Goal: Task Accomplishment & Management: Manage account settings

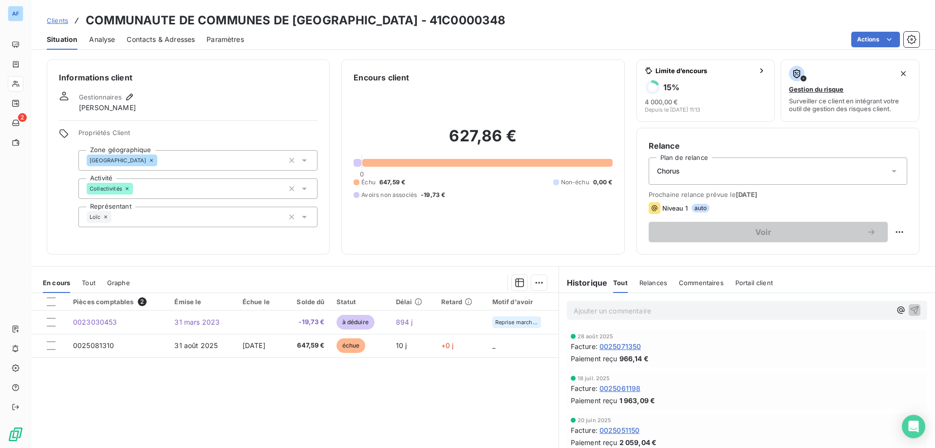
drag, startPoint x: 61, startPoint y: 23, endPoint x: 68, endPoint y: 23, distance: 7.3
click at [61, 23] on span "Clients" at bounding box center [57, 21] width 21 height 8
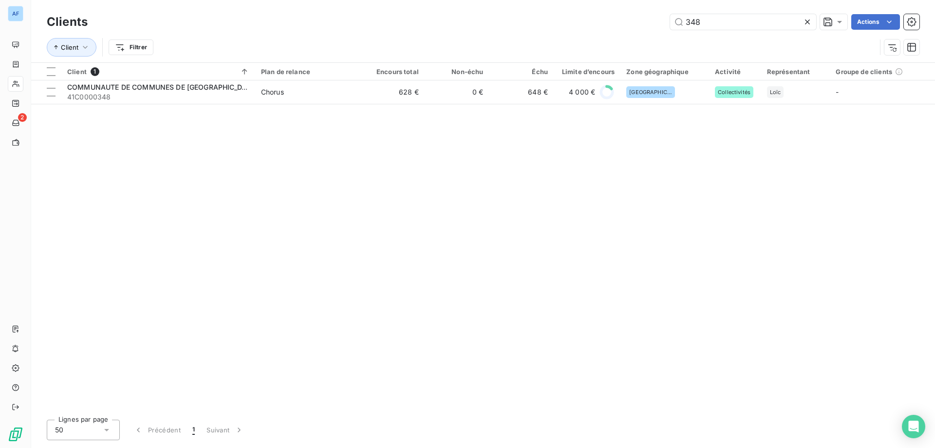
click at [808, 26] on icon at bounding box center [808, 22] width 10 height 10
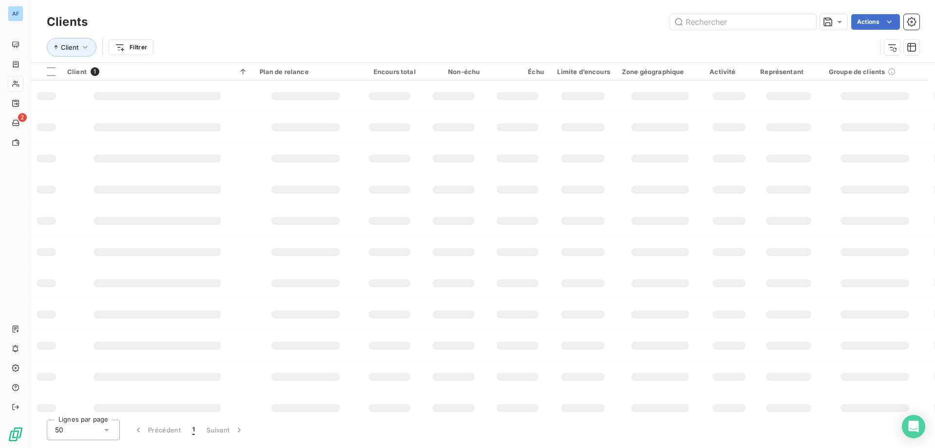
click at [282, 447] on div "Clients Actions Client Filtrer Client 1 Plan de relance Encours total Non-échu …" at bounding box center [483, 224] width 904 height 448
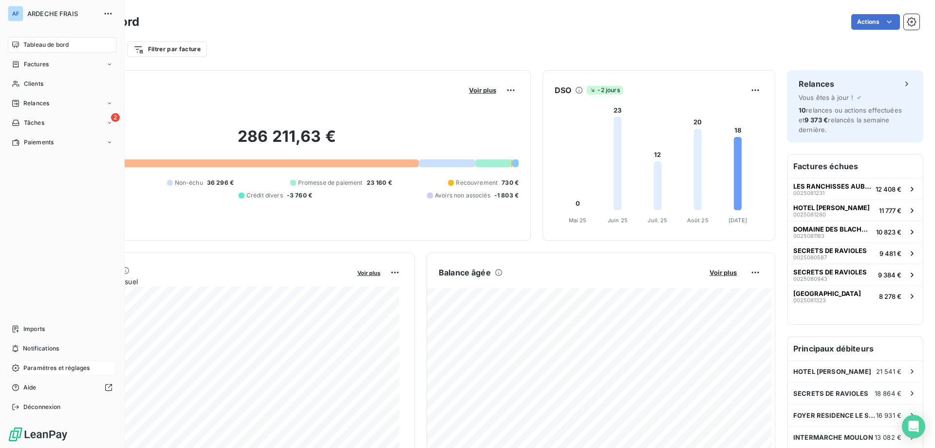
click at [54, 367] on span "Paramètres et réglages" at bounding box center [56, 367] width 66 height 9
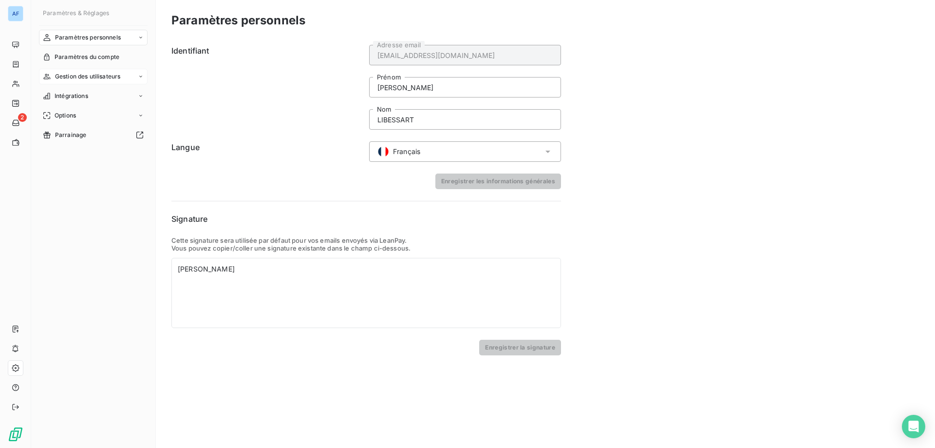
click at [91, 77] on span "Gestion des utilisateurs" at bounding box center [88, 76] width 66 height 9
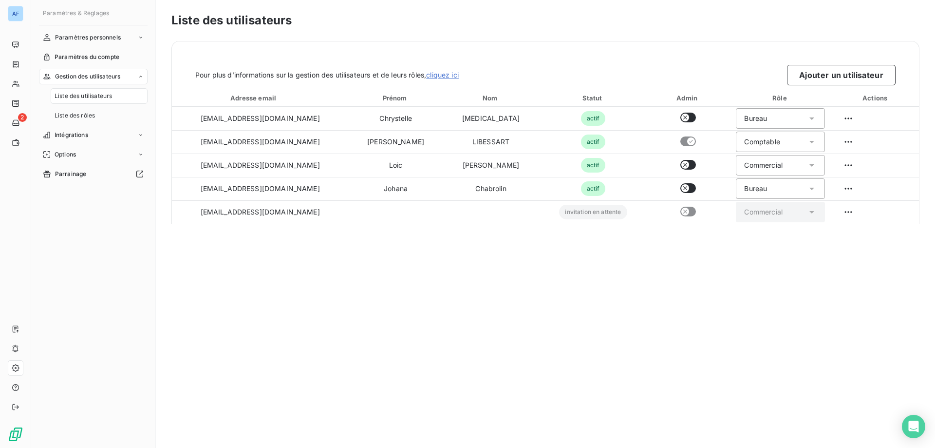
click at [103, 99] on span "Liste des utilisateurs" at bounding box center [83, 96] width 57 height 9
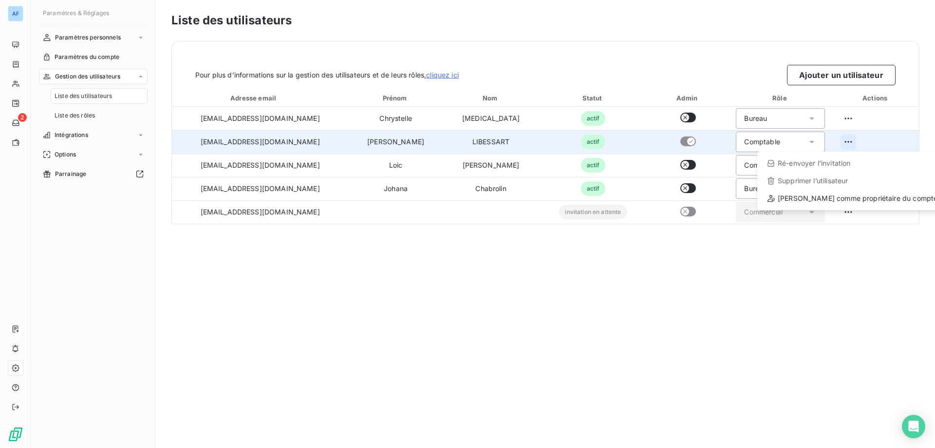
click at [842, 142] on html "AF 2 Paramètres & Réglages Paramètres personnels Paramètres du compte Gestion d…" at bounding box center [467, 224] width 935 height 448
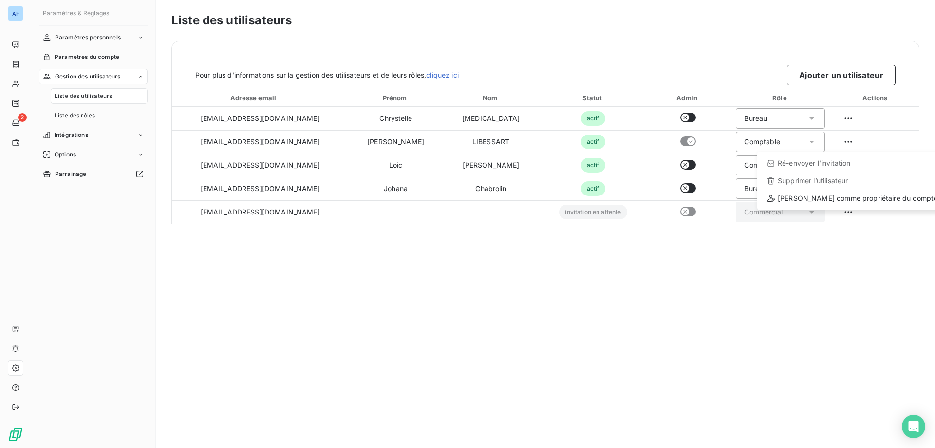
click at [714, 341] on html "AF 2 Paramètres & Réglages Paramètres personnels Paramètres du compte Gestion d…" at bounding box center [467, 224] width 935 height 448
